Goal: Check status: Check status

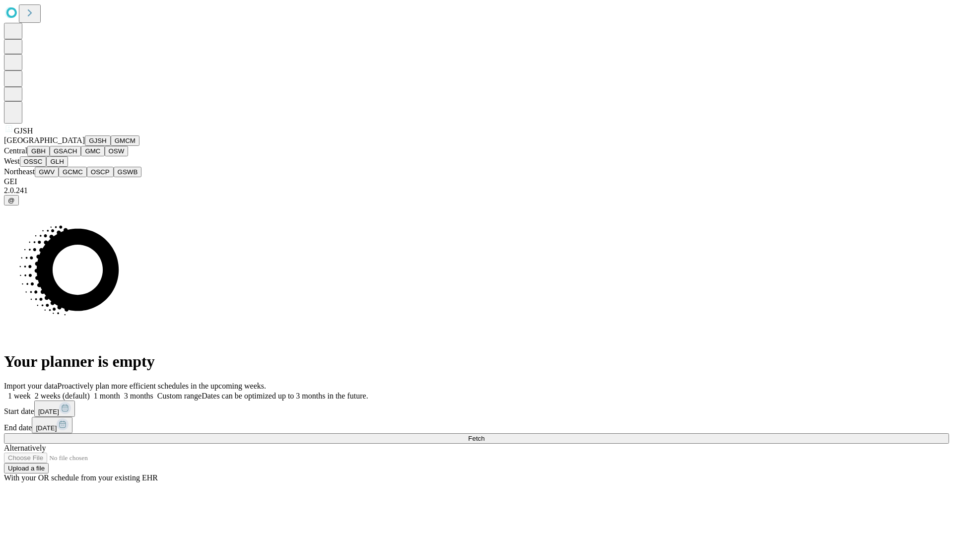
click at [85, 146] on button "GJSH" at bounding box center [98, 140] width 26 height 10
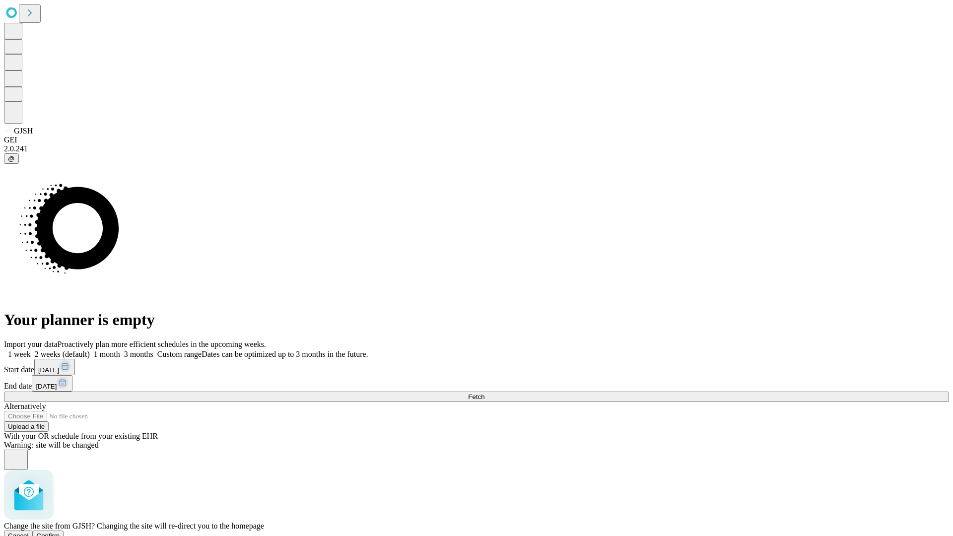
click at [60, 532] on span "Confirm" at bounding box center [48, 535] width 23 height 7
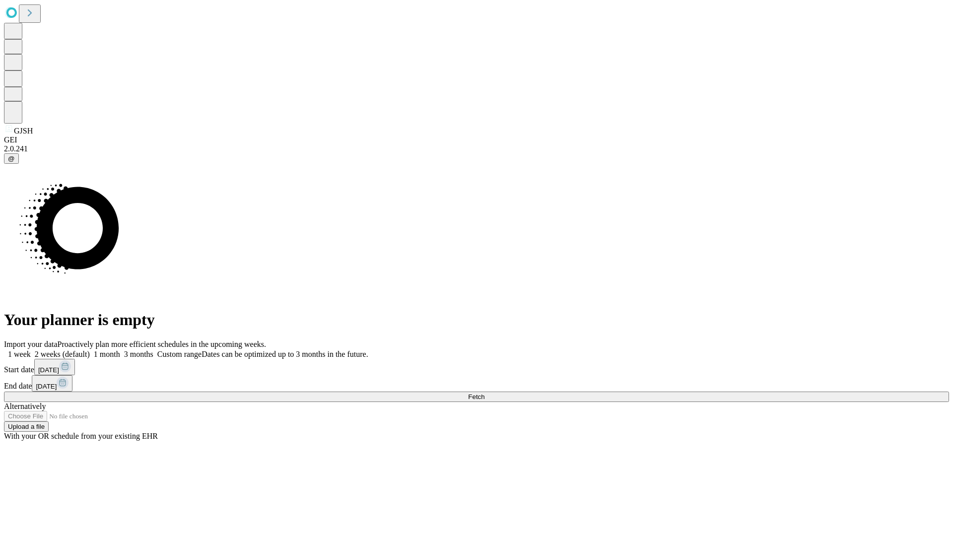
click at [31, 350] on label "1 week" at bounding box center [17, 354] width 27 height 8
click at [484, 393] on span "Fetch" at bounding box center [476, 396] width 16 height 7
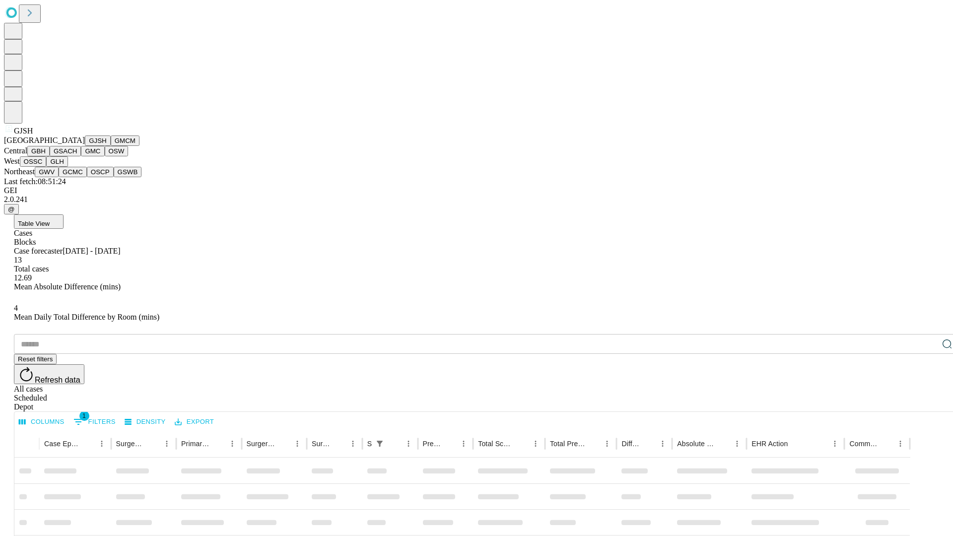
click at [111, 146] on button "GMCM" at bounding box center [125, 140] width 29 height 10
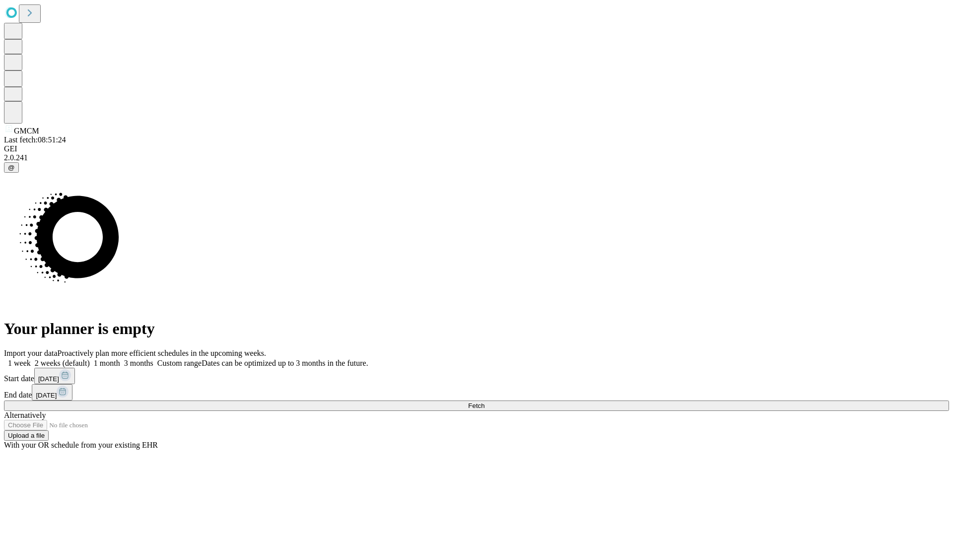
click at [31, 359] on label "1 week" at bounding box center [17, 363] width 27 height 8
click at [484, 402] on span "Fetch" at bounding box center [476, 405] width 16 height 7
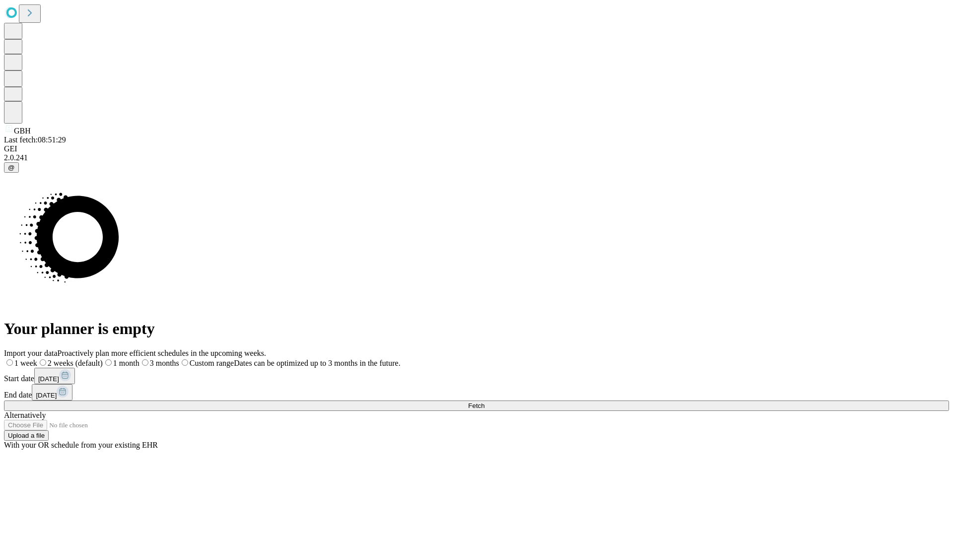
click at [484, 402] on span "Fetch" at bounding box center [476, 405] width 16 height 7
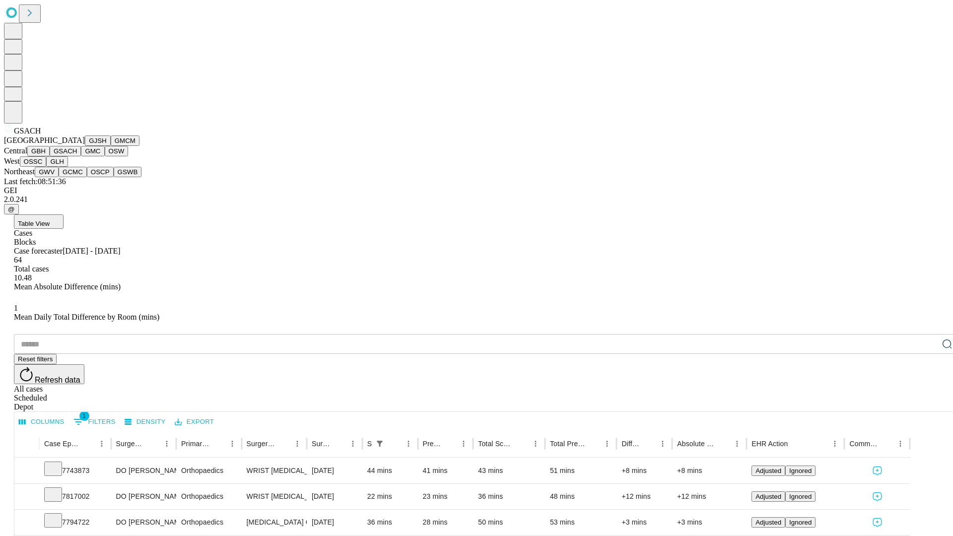
click at [81, 156] on button "GMC" at bounding box center [92, 151] width 23 height 10
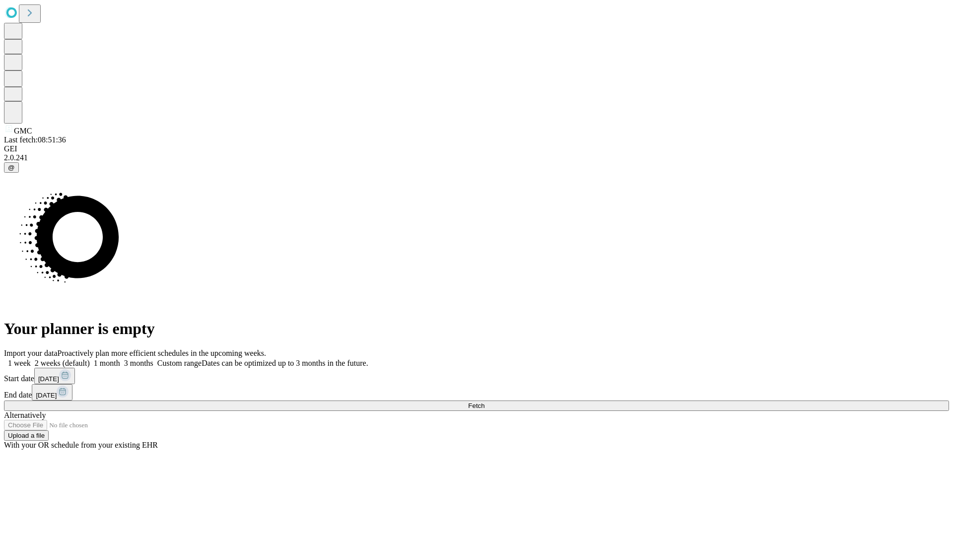
click at [31, 359] on label "1 week" at bounding box center [17, 363] width 27 height 8
click at [484, 402] on span "Fetch" at bounding box center [476, 405] width 16 height 7
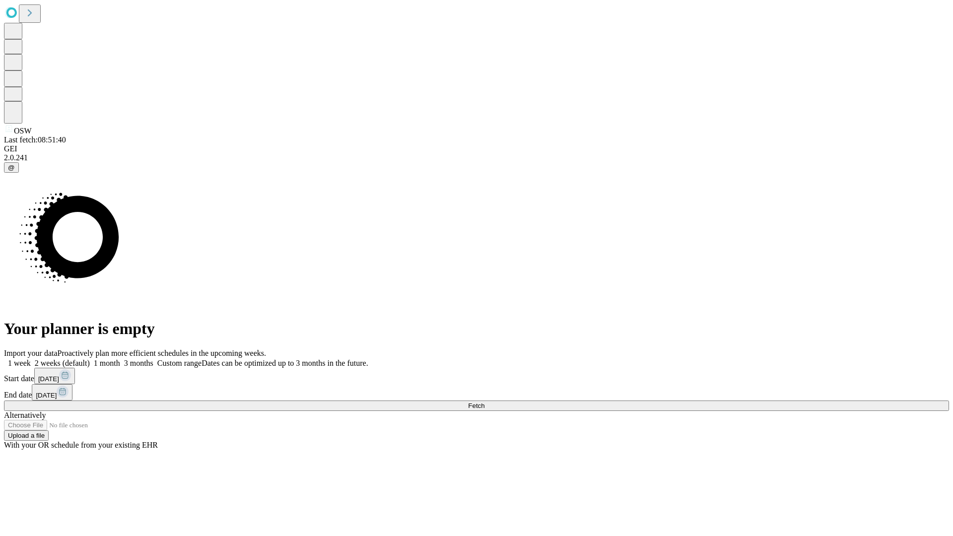
click at [31, 359] on label "1 week" at bounding box center [17, 363] width 27 height 8
click at [484, 402] on span "Fetch" at bounding box center [476, 405] width 16 height 7
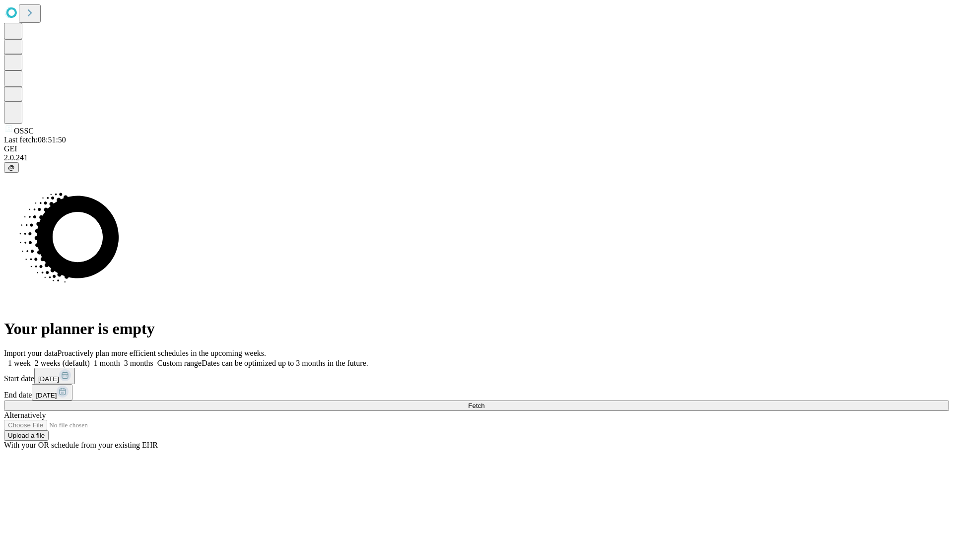
click at [31, 359] on label "1 week" at bounding box center [17, 363] width 27 height 8
click at [484, 402] on span "Fetch" at bounding box center [476, 405] width 16 height 7
click at [31, 359] on label "1 week" at bounding box center [17, 363] width 27 height 8
click at [484, 402] on span "Fetch" at bounding box center [476, 405] width 16 height 7
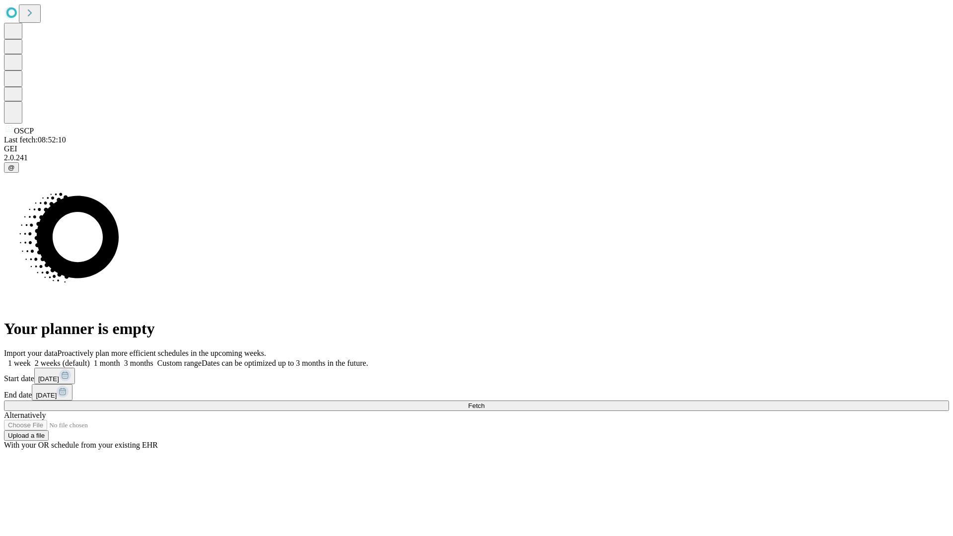
click at [31, 359] on label "1 week" at bounding box center [17, 363] width 27 height 8
click at [484, 402] on span "Fetch" at bounding box center [476, 405] width 16 height 7
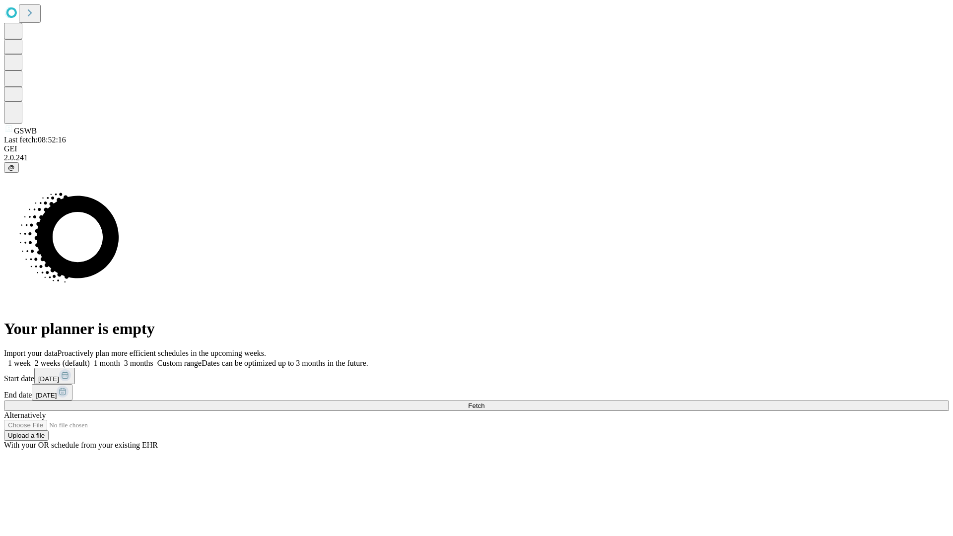
click at [31, 359] on label "1 week" at bounding box center [17, 363] width 27 height 8
click at [484, 402] on span "Fetch" at bounding box center [476, 405] width 16 height 7
